Goal: Book appointment/travel/reservation

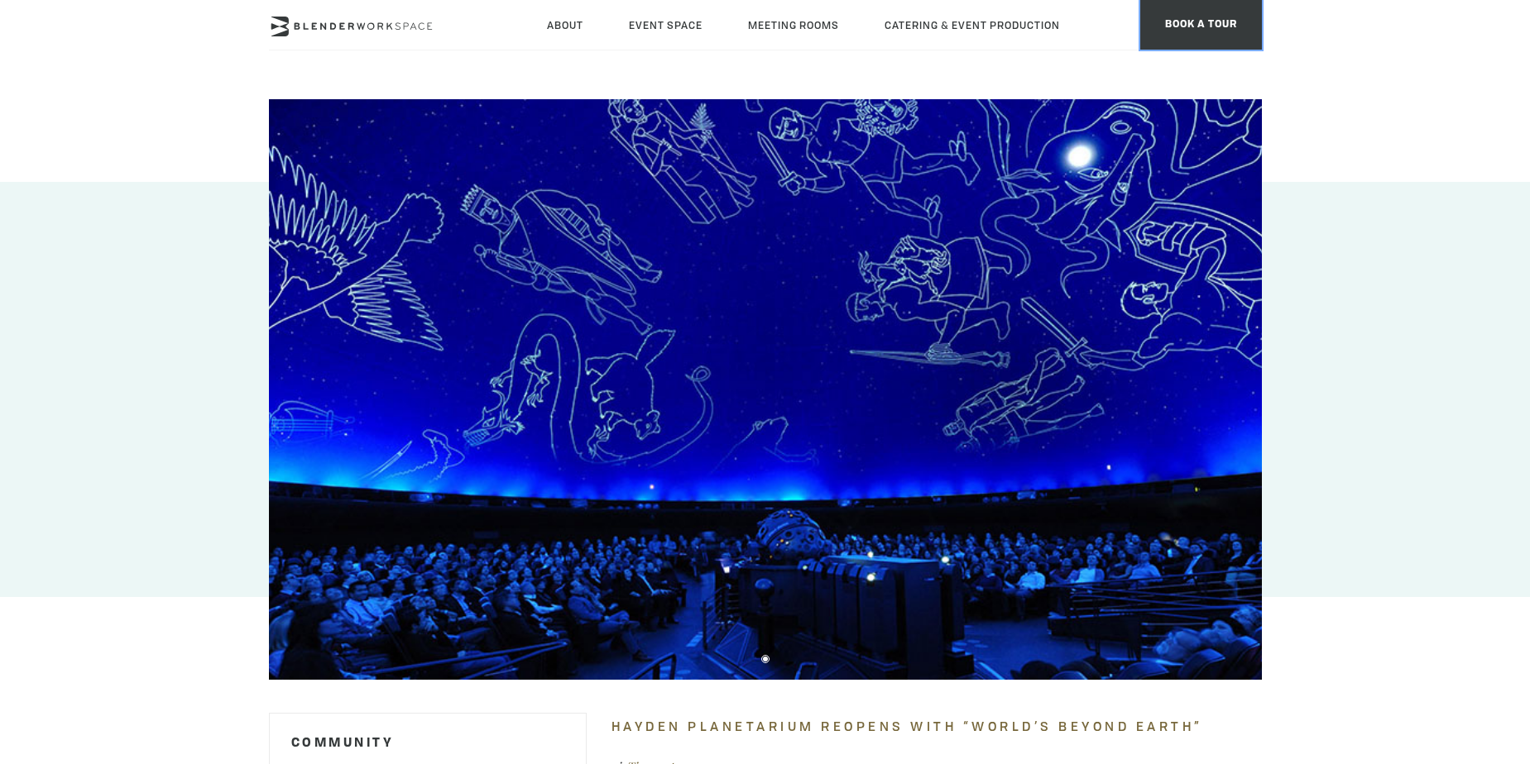
click at [1185, 29] on span "BOOK A TOUR" at bounding box center [1201, 25] width 122 height 50
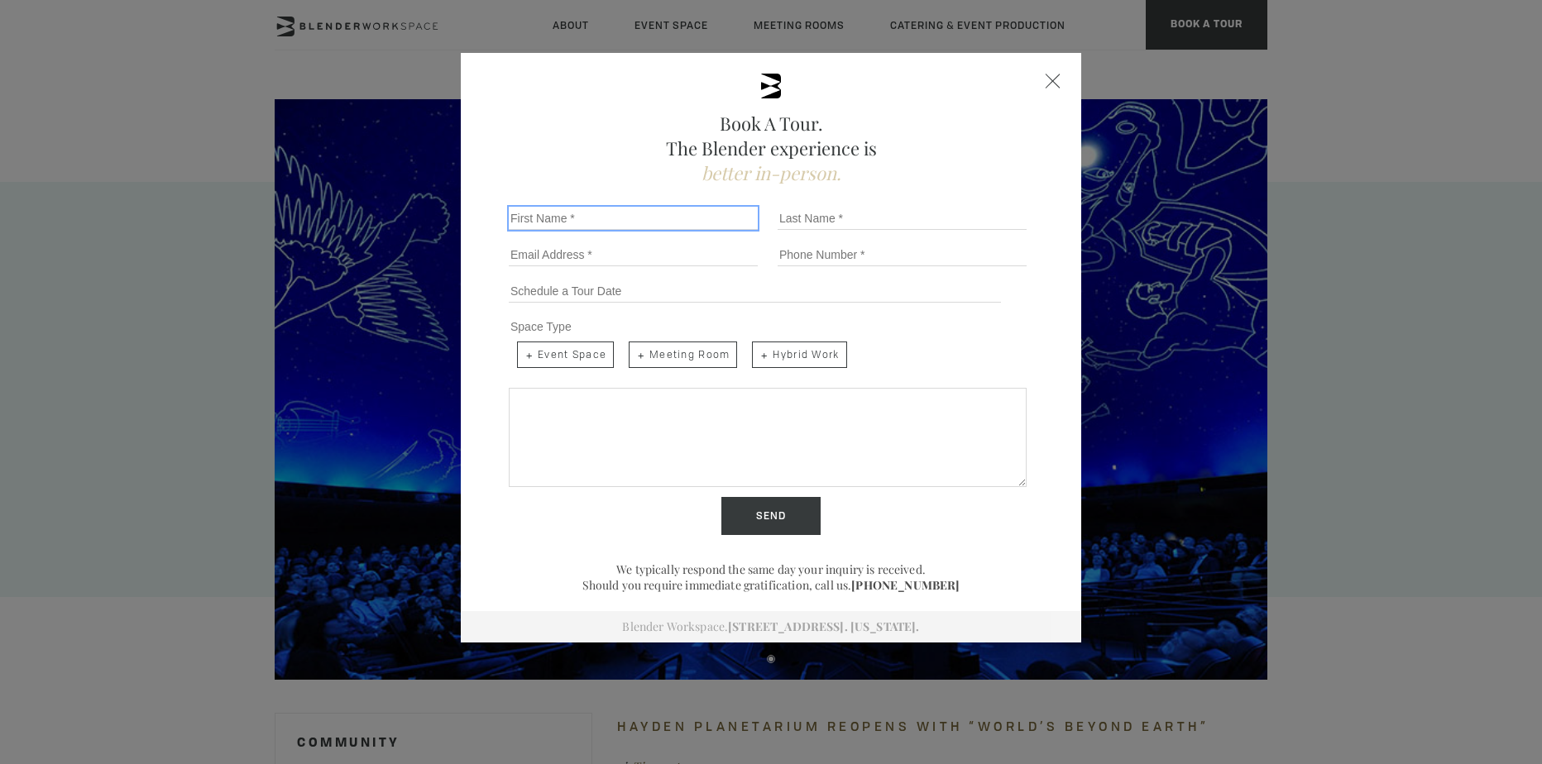
click at [571, 215] on input "First Name *" at bounding box center [633, 218] width 249 height 23
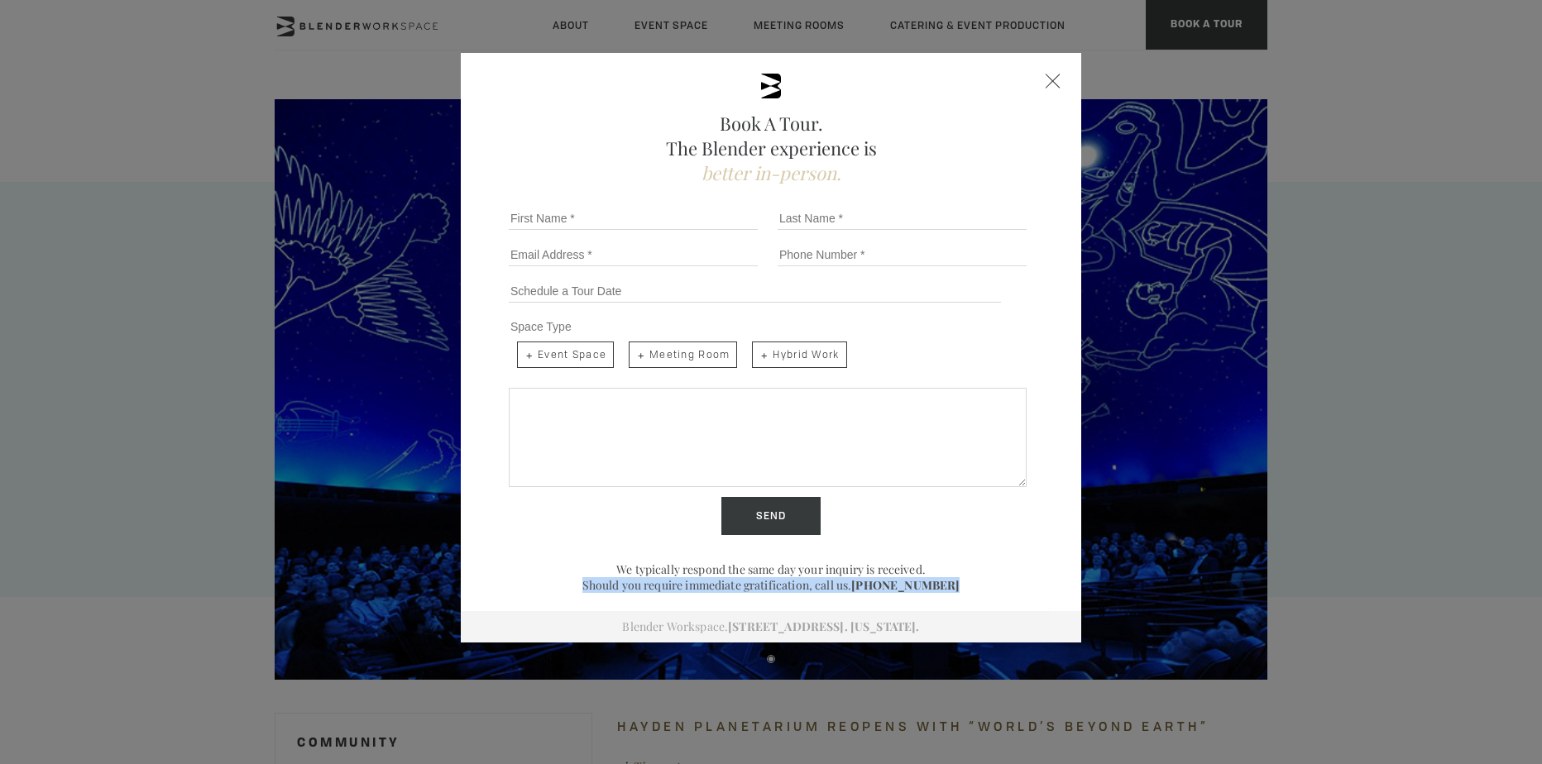
drag, startPoint x: 580, startPoint y: 577, endPoint x: 982, endPoint y: 586, distance: 402.2
click at [982, 586] on p "Should you require immediate gratification, call us. [PHONE_NUMBER]" at bounding box center [771, 585] width 538 height 16
click at [1051, 90] on div "Book A Tour. The Blender experience is better in-person. Team Size 1 2 3 4 5 6 …" at bounding box center [771, 348] width 620 height 590
click at [1047, 85] on div "Close form" at bounding box center [1053, 81] width 15 height 15
